Goal: Task Accomplishment & Management: Manage account settings

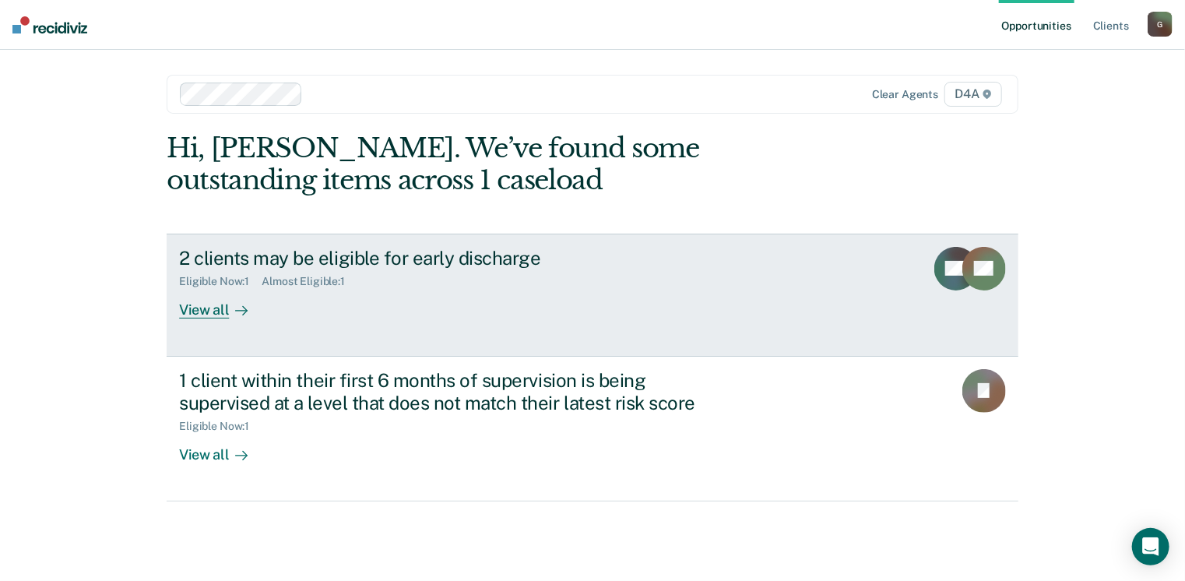
click at [199, 310] on div "View all" at bounding box center [222, 303] width 87 height 30
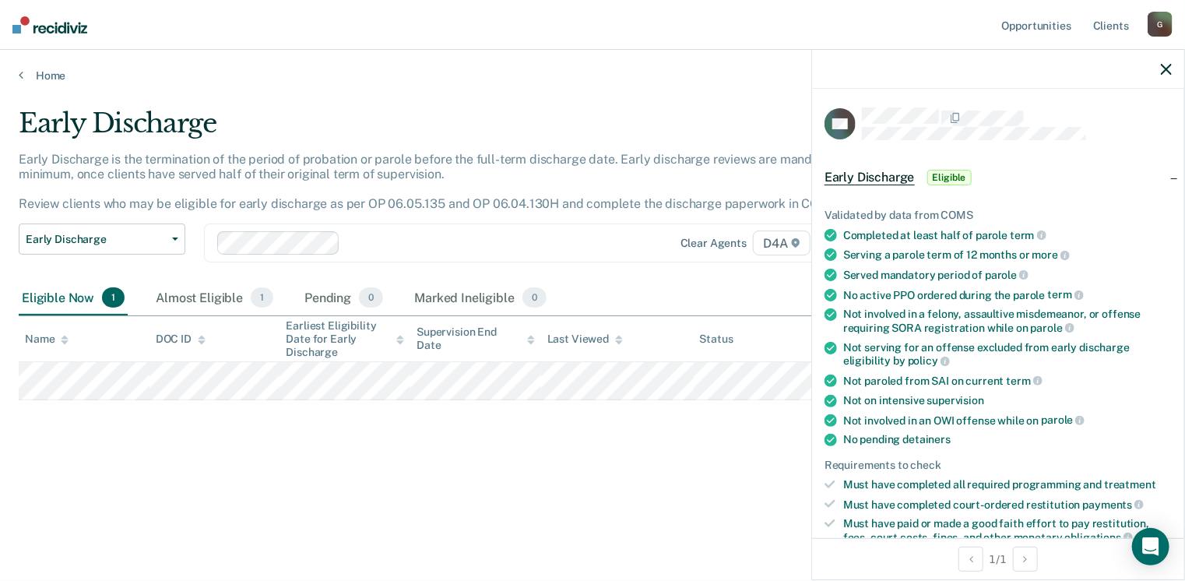
click at [830, 255] on icon at bounding box center [830, 254] width 12 height 12
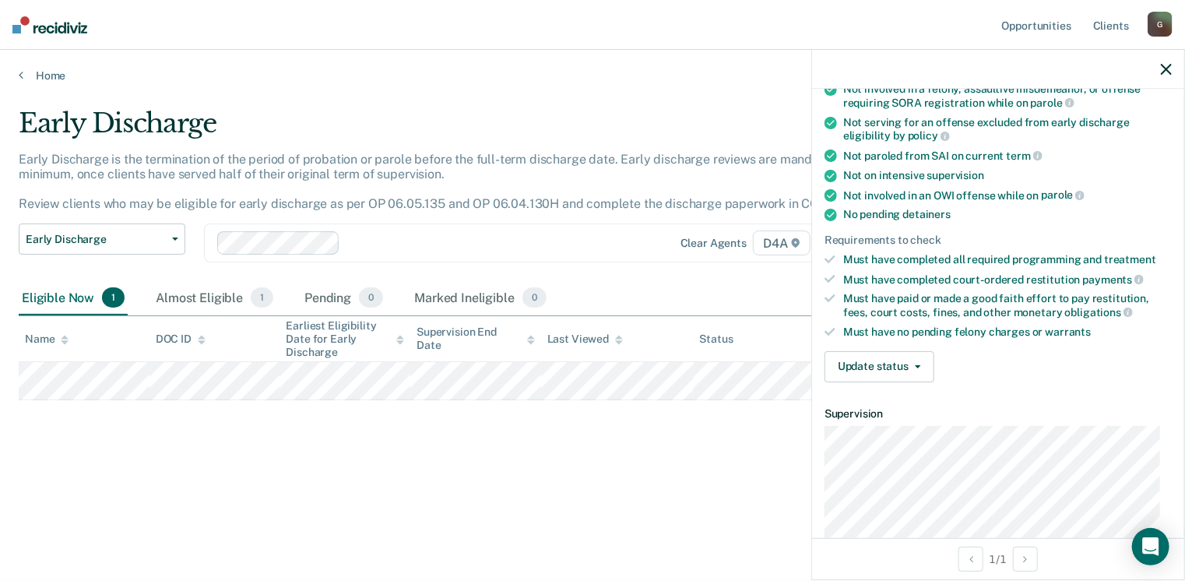
scroll to position [234, 0]
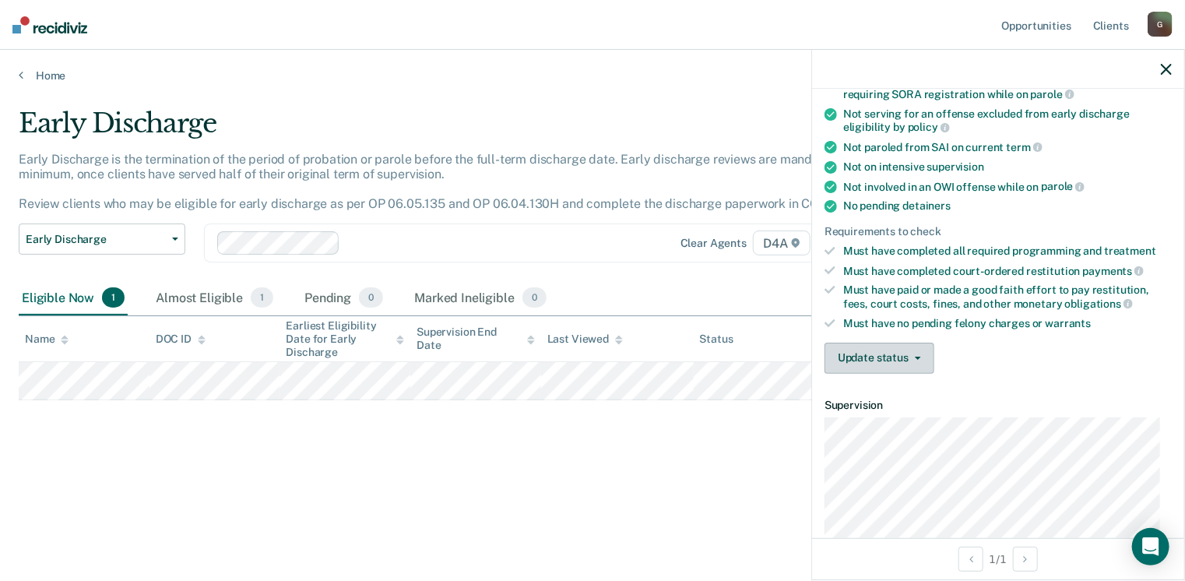
click at [915, 356] on icon "button" at bounding box center [918, 357] width 6 height 3
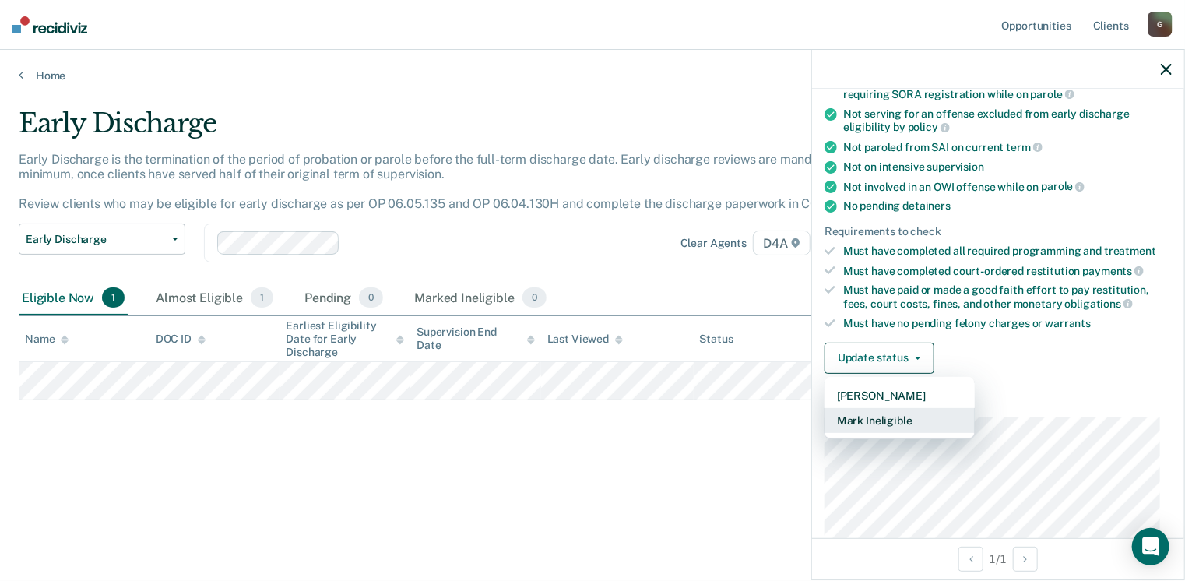
click at [891, 413] on button "Mark Ineligible" at bounding box center [899, 420] width 150 height 25
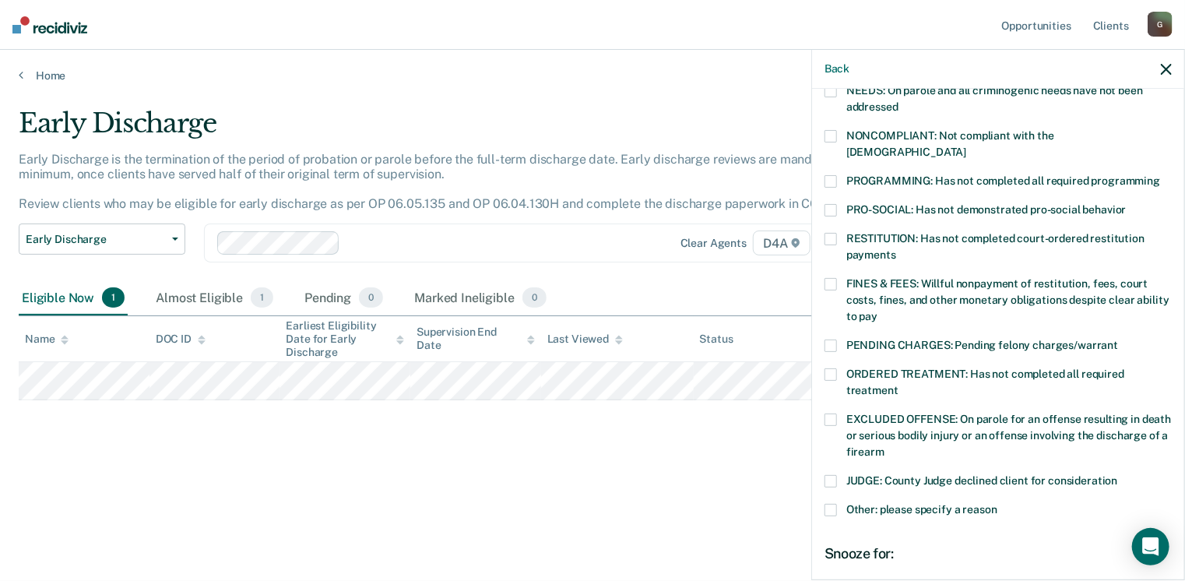
scroll to position [311, 0]
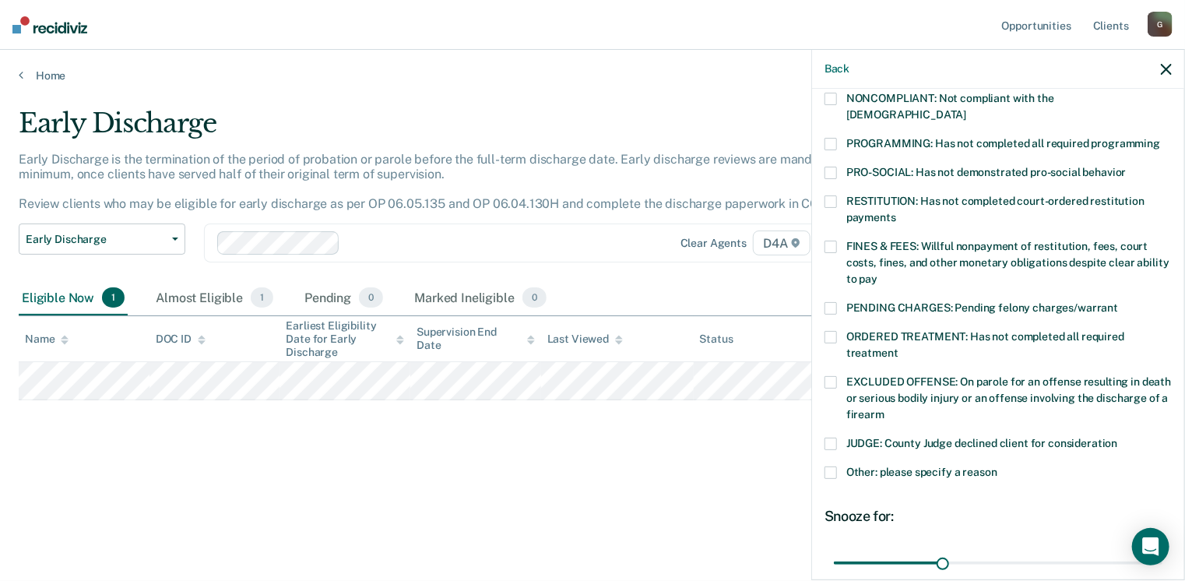
click at [834, 376] on span at bounding box center [830, 382] width 12 height 12
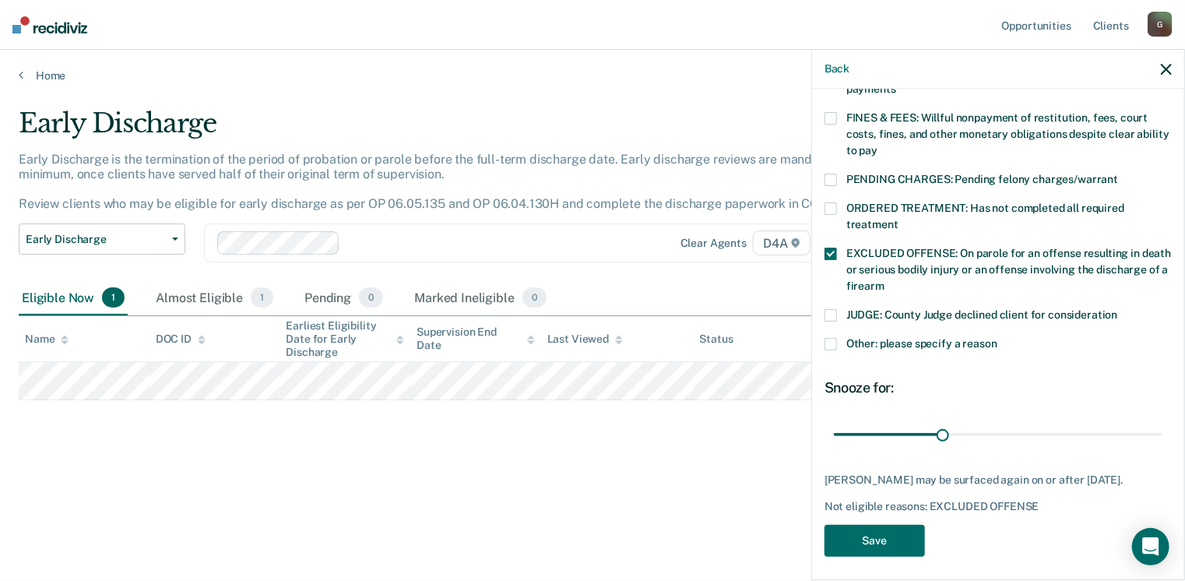
scroll to position [442, 0]
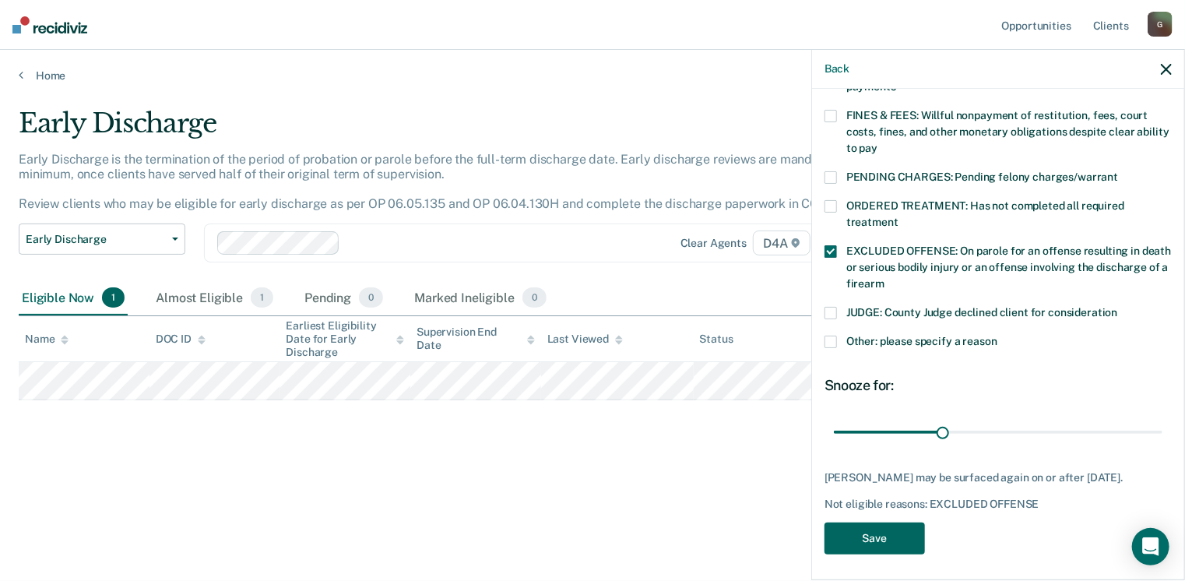
click at [884, 527] on button "Save" at bounding box center [874, 538] width 100 height 32
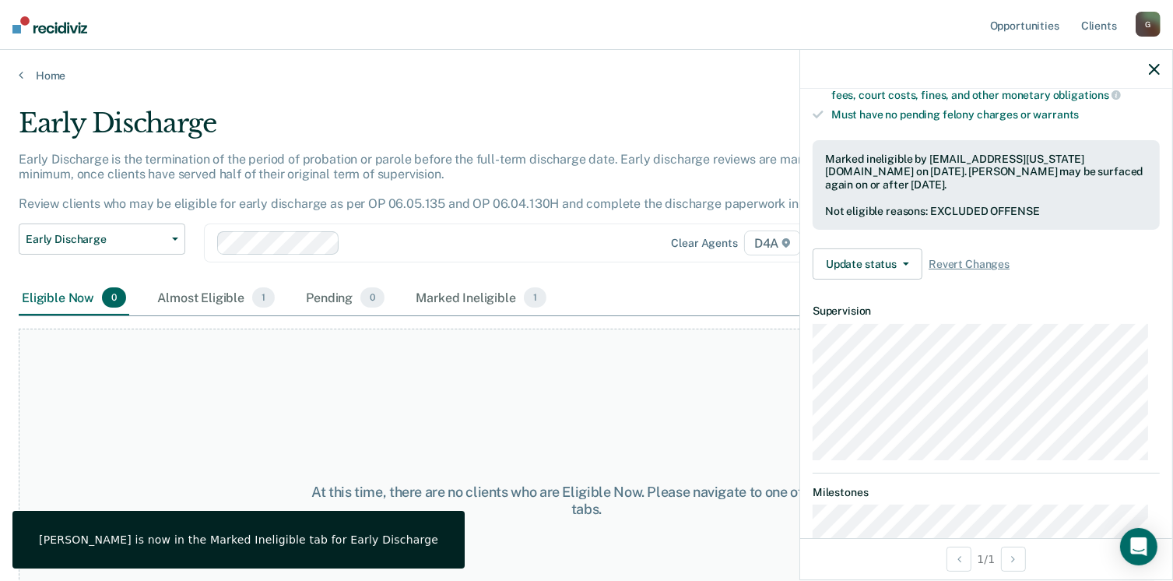
click at [1157, 65] on icon "button" at bounding box center [1154, 69] width 11 height 11
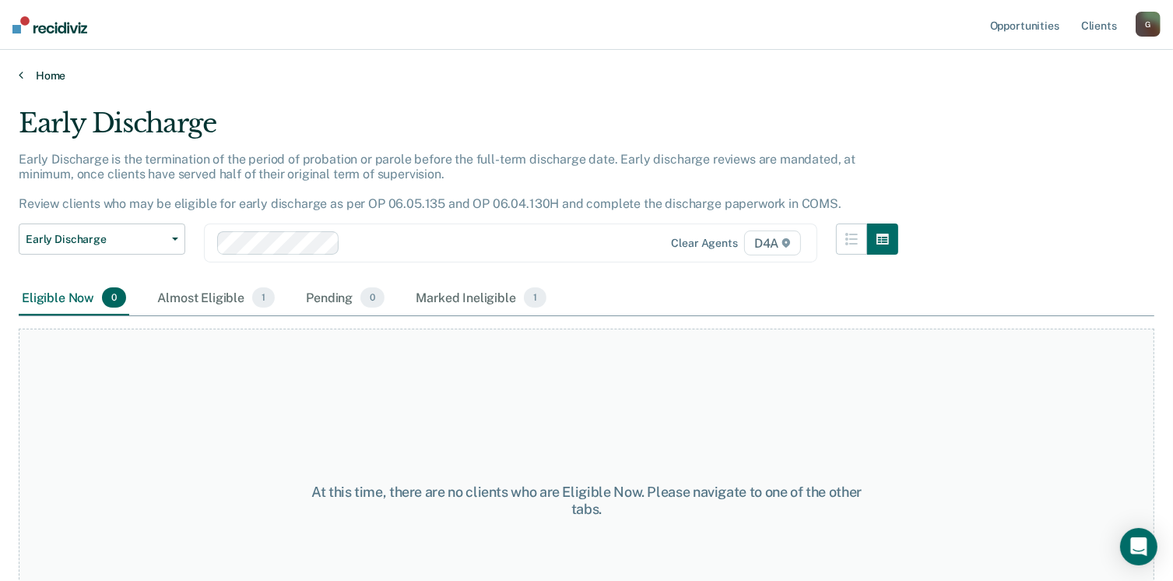
click at [20, 74] on icon at bounding box center [21, 74] width 5 height 12
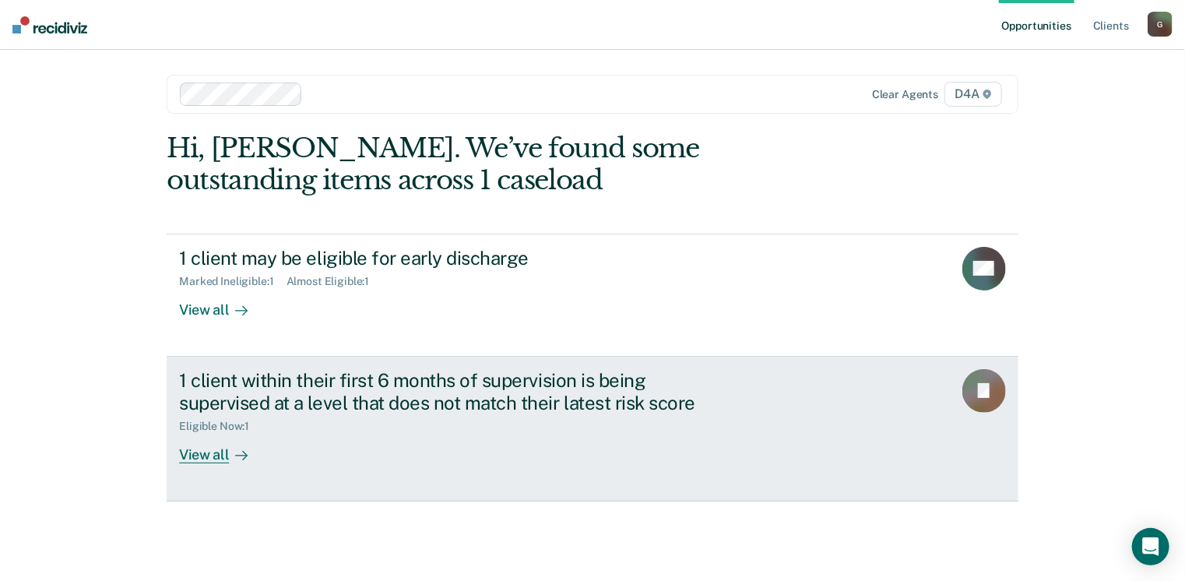
click at [204, 448] on div "View all" at bounding box center [222, 448] width 87 height 30
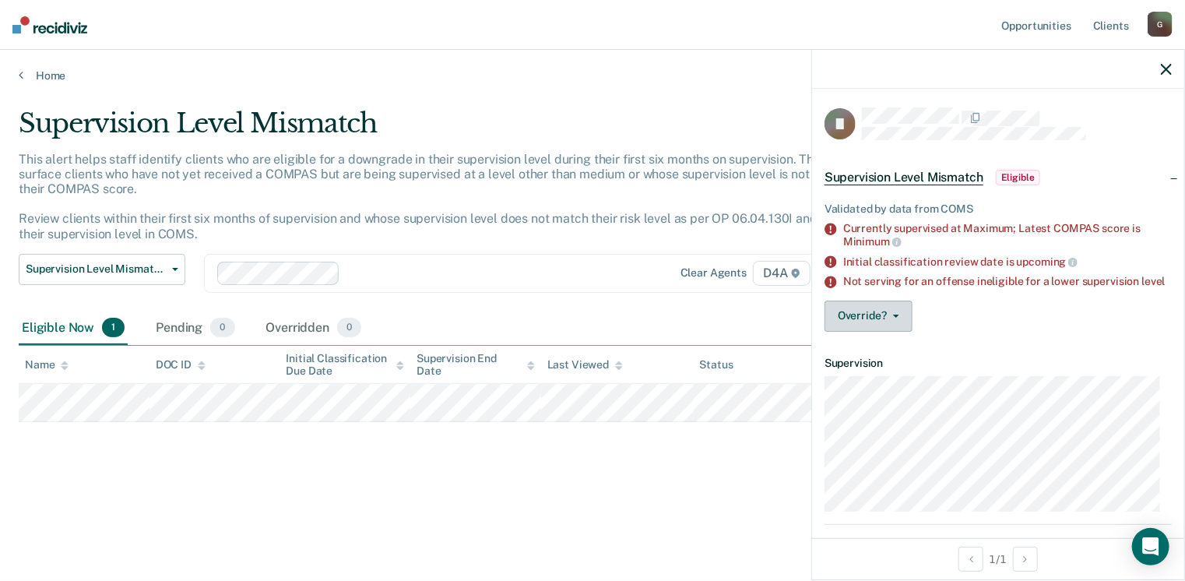
click at [859, 327] on button "Override?" at bounding box center [868, 315] width 88 height 31
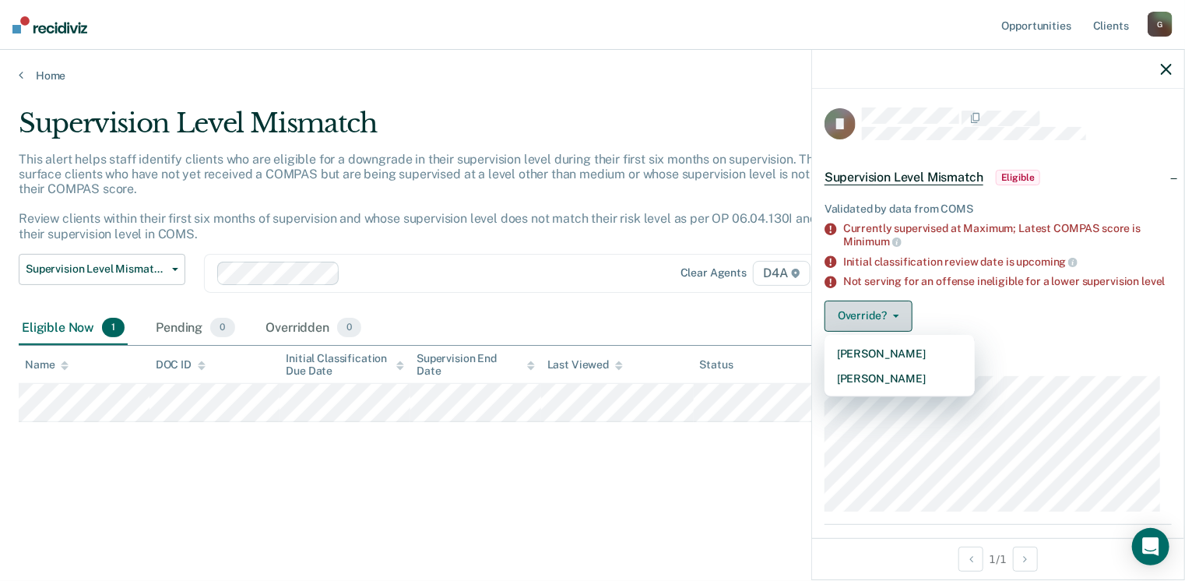
click at [859, 327] on button "Override?" at bounding box center [868, 315] width 88 height 31
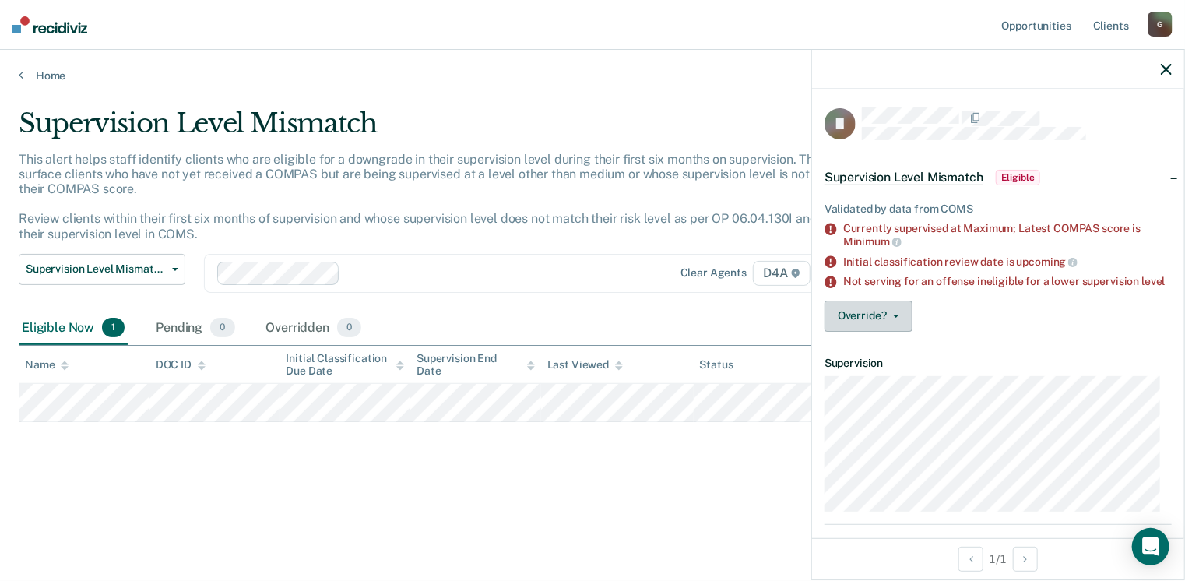
click at [900, 322] on button "Override?" at bounding box center [868, 315] width 88 height 31
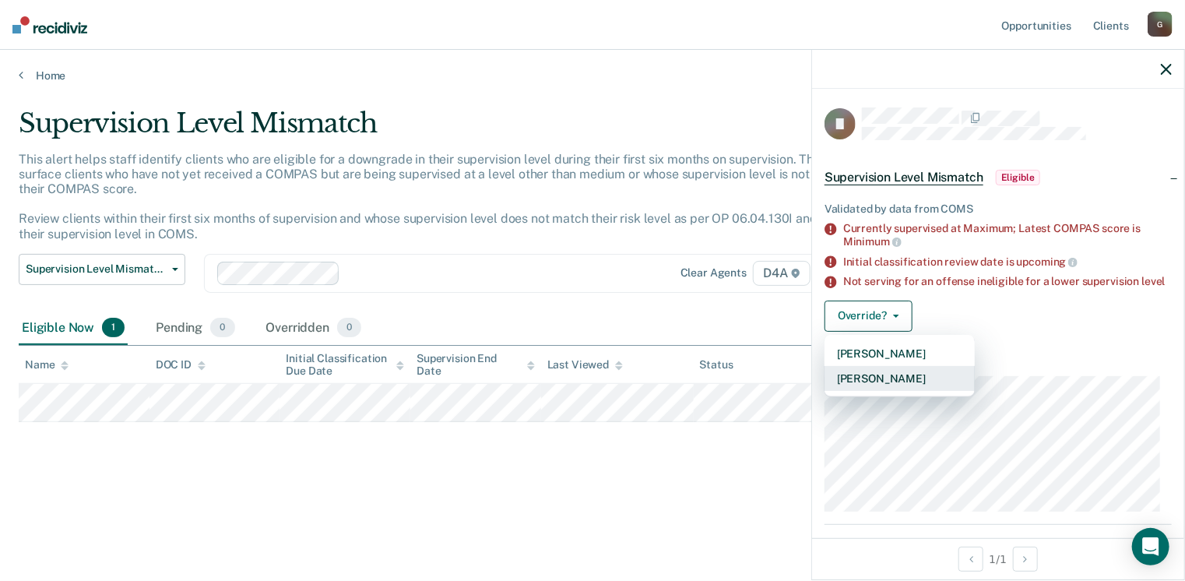
click at [906, 391] on button "[PERSON_NAME]" at bounding box center [899, 378] width 150 height 25
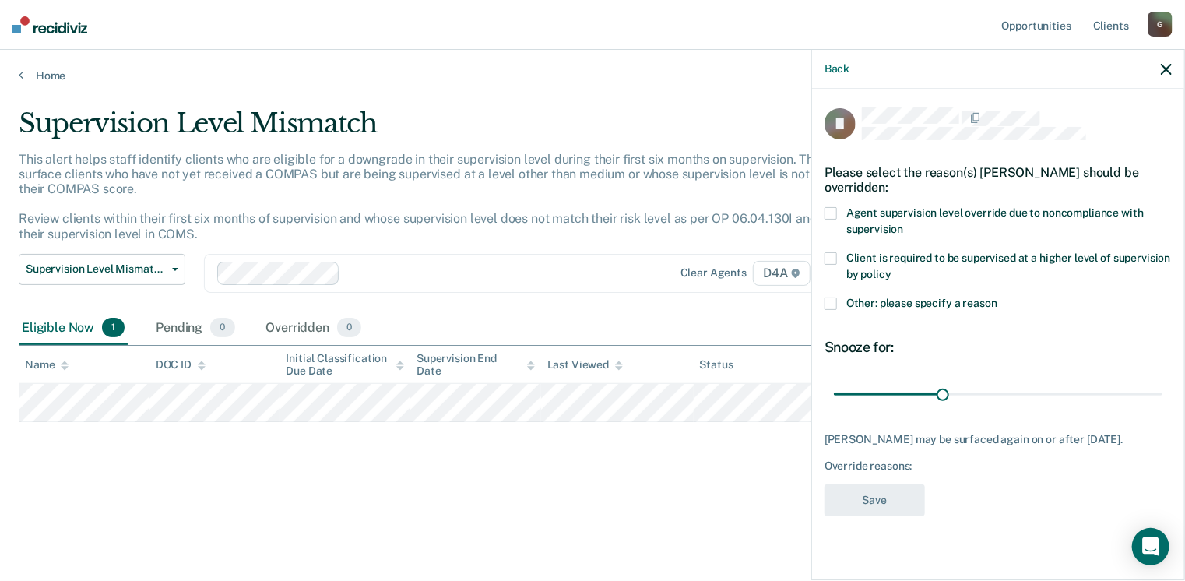
click at [833, 302] on span at bounding box center [830, 303] width 12 height 12
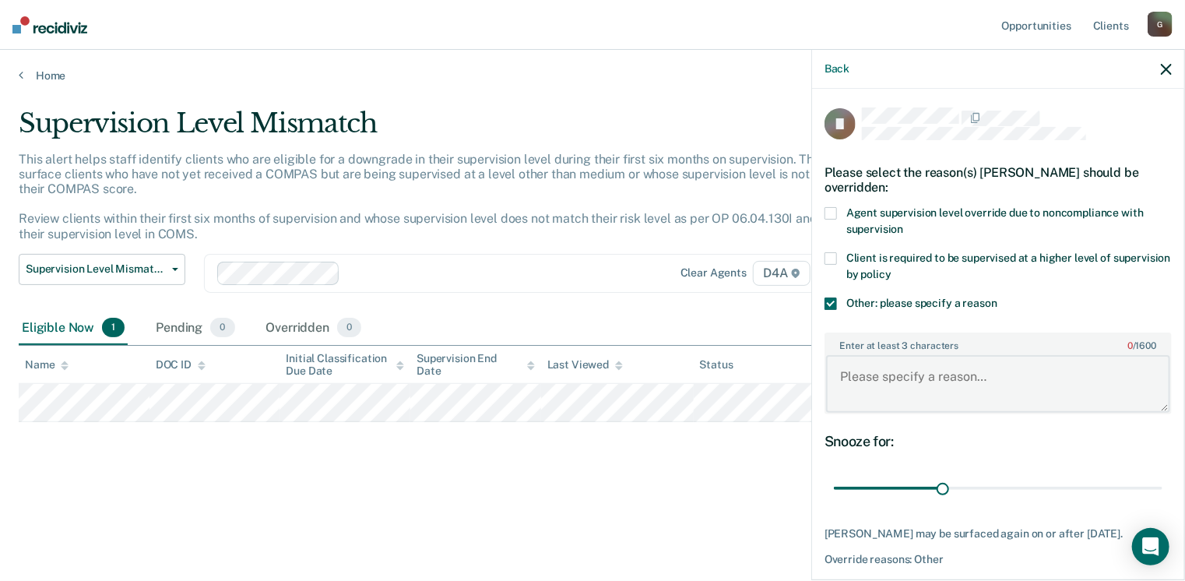
click at [865, 368] on textarea "Enter at least 3 characters 0 / 1600" at bounding box center [998, 384] width 344 height 58
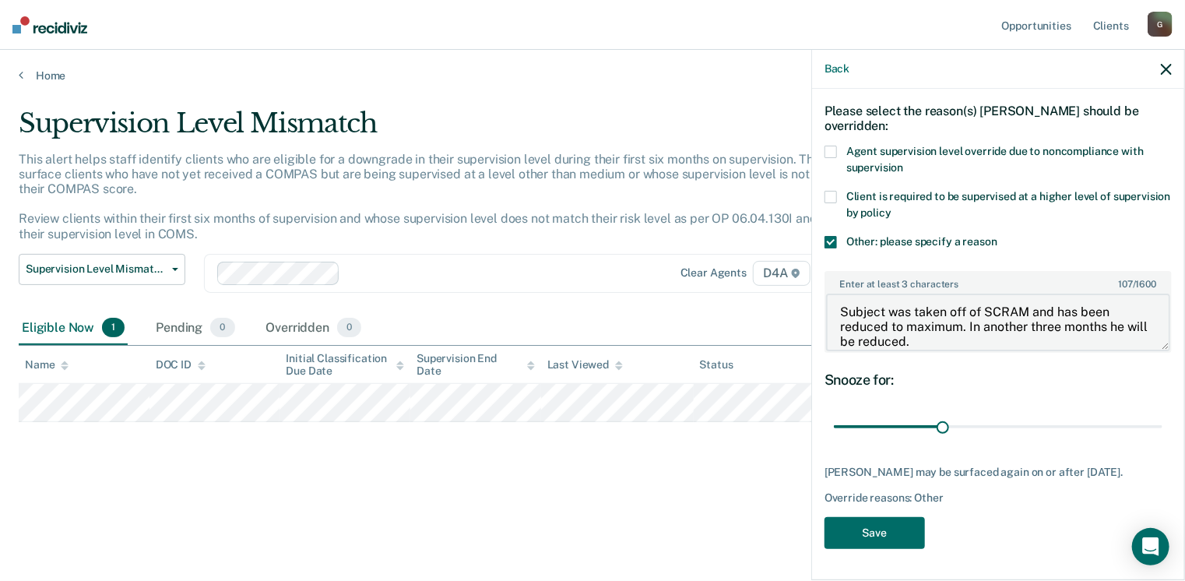
scroll to position [71, 0]
type textarea "Subject was taken off of SCRAM and has been reduced to maximum. In another thre…"
click at [880, 536] on button "Save" at bounding box center [874, 533] width 100 height 32
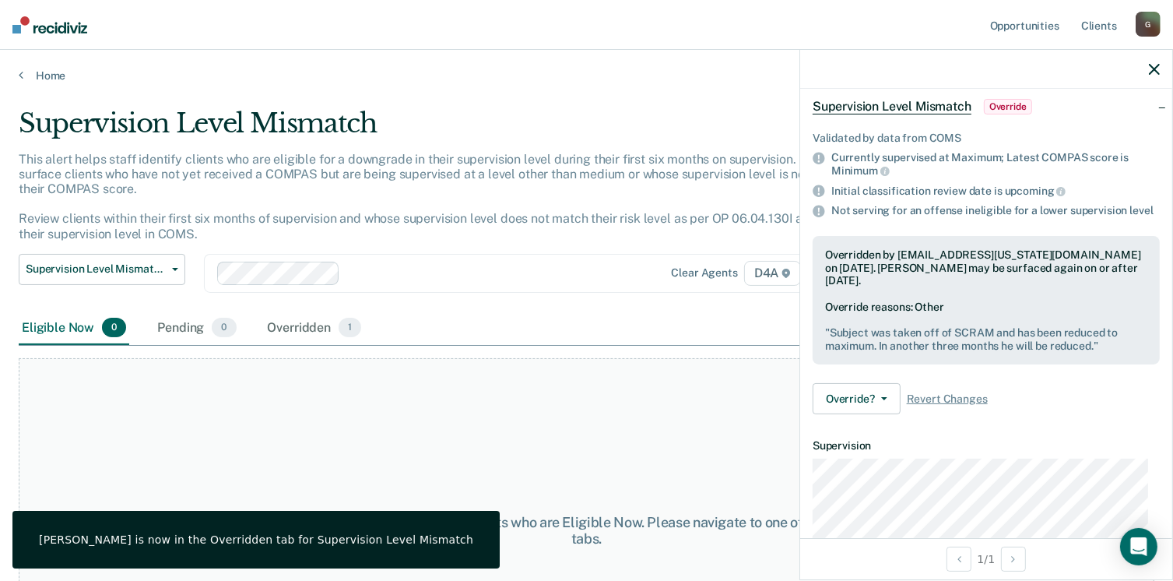
click at [1147, 74] on div at bounding box center [986, 69] width 372 height 39
click at [1155, 70] on icon "button" at bounding box center [1154, 69] width 11 height 11
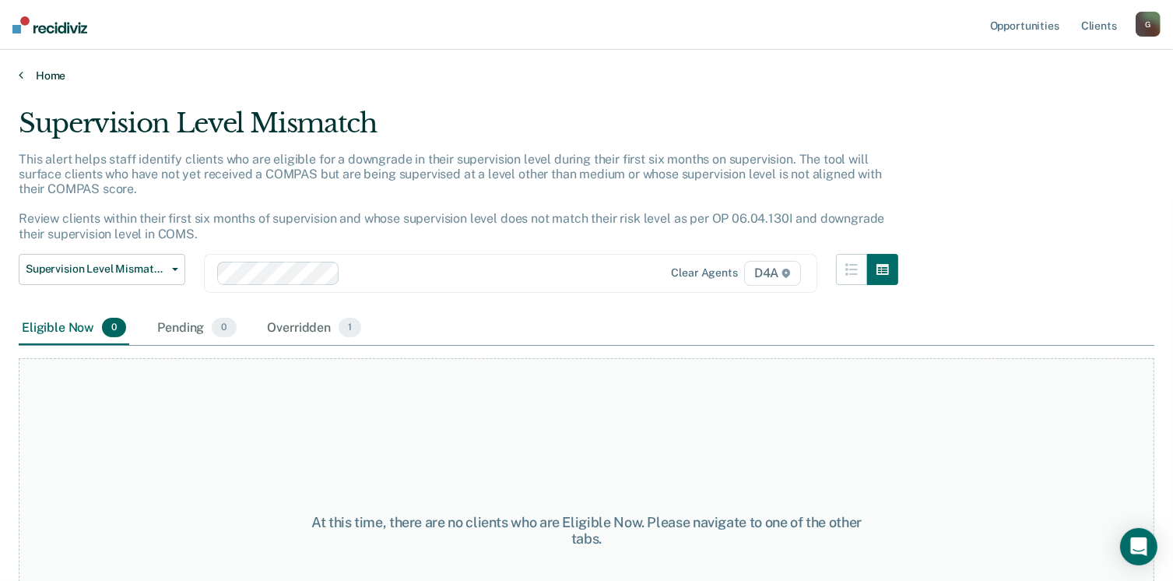
click at [36, 75] on link "Home" at bounding box center [587, 75] width 1136 height 14
